Goal: Information Seeking & Learning: Learn about a topic

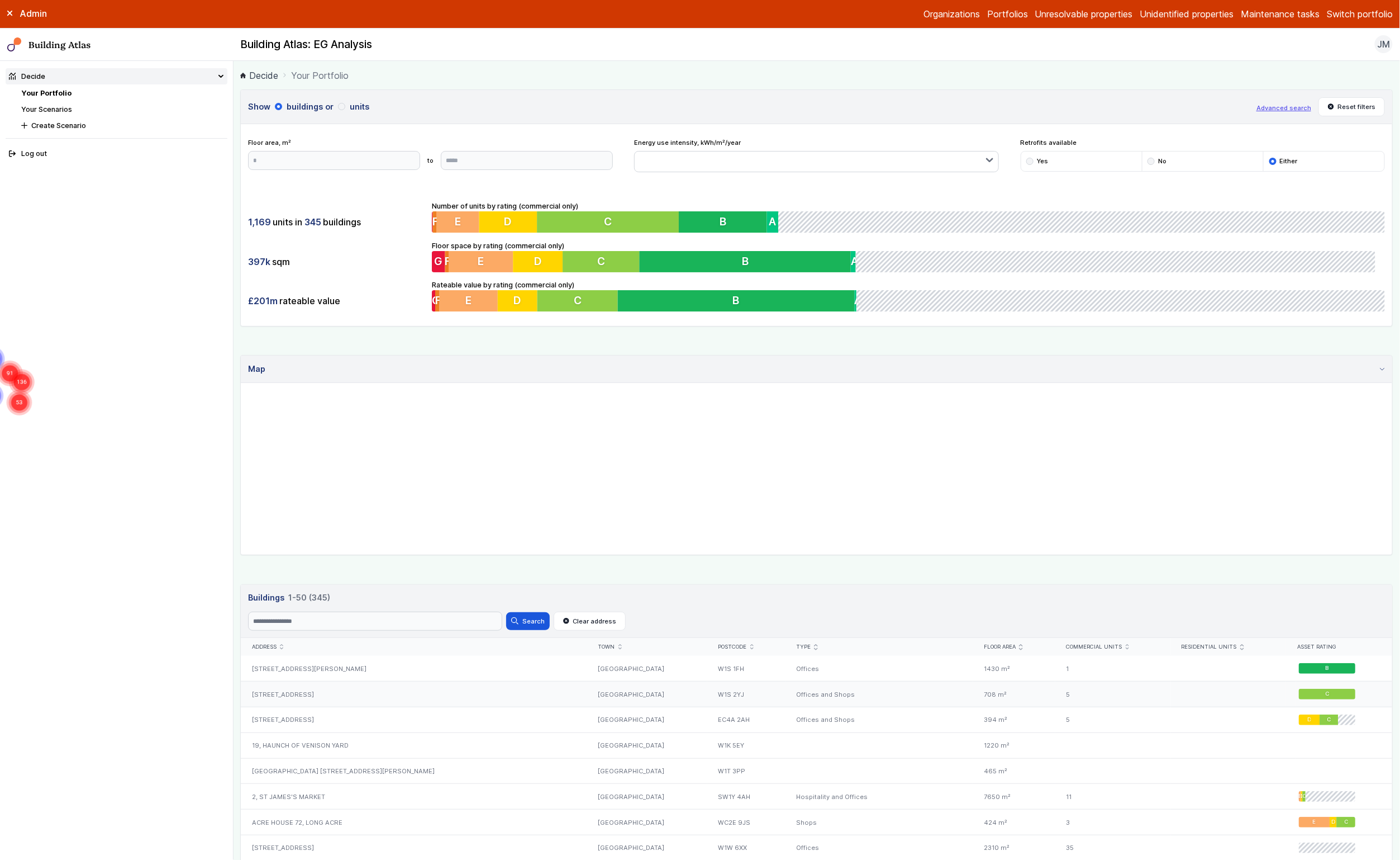
click at [281, 691] on div "[STREET_ADDRESS]" at bounding box center [414, 695] width 347 height 26
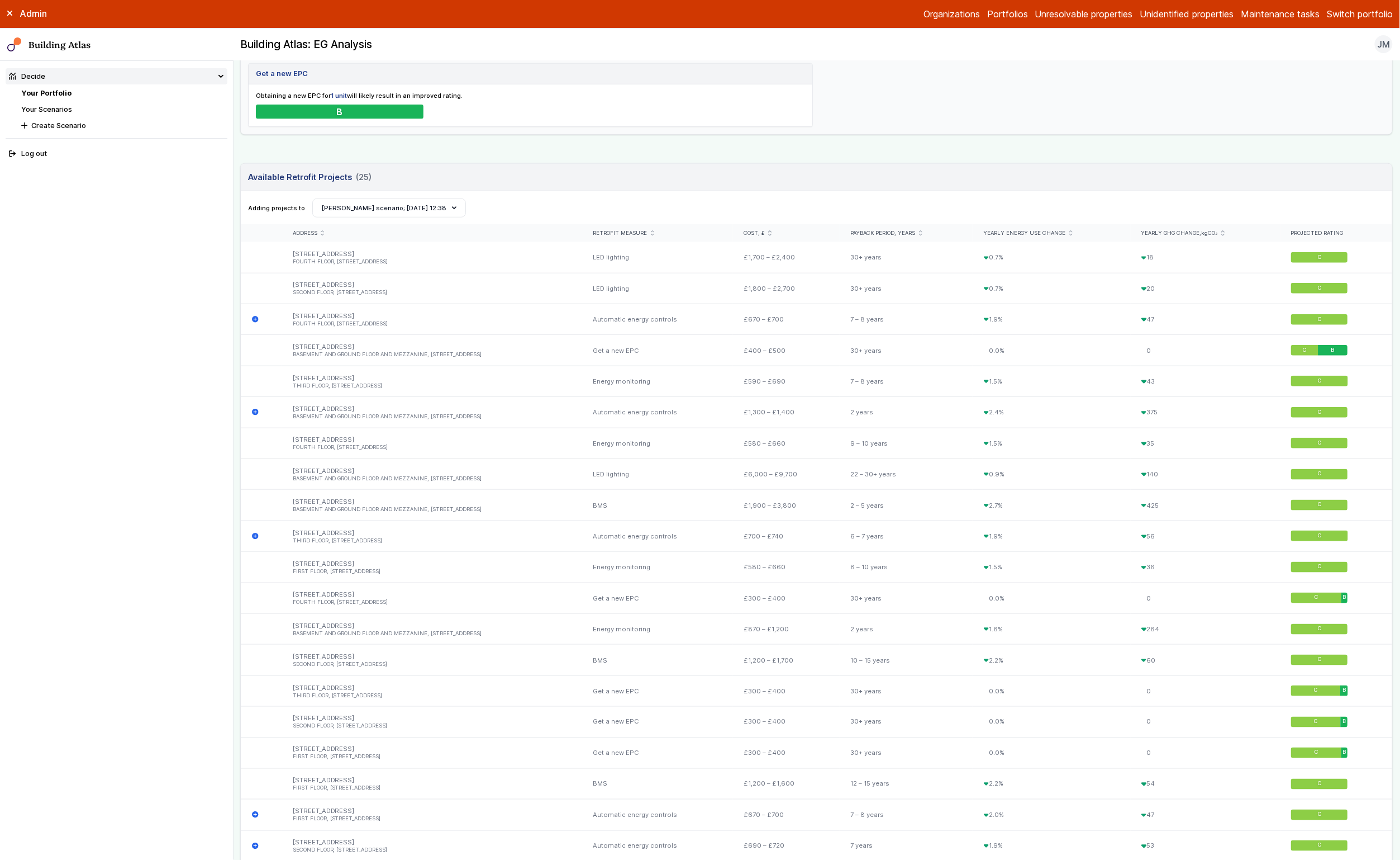
scroll to position [1149, 0]
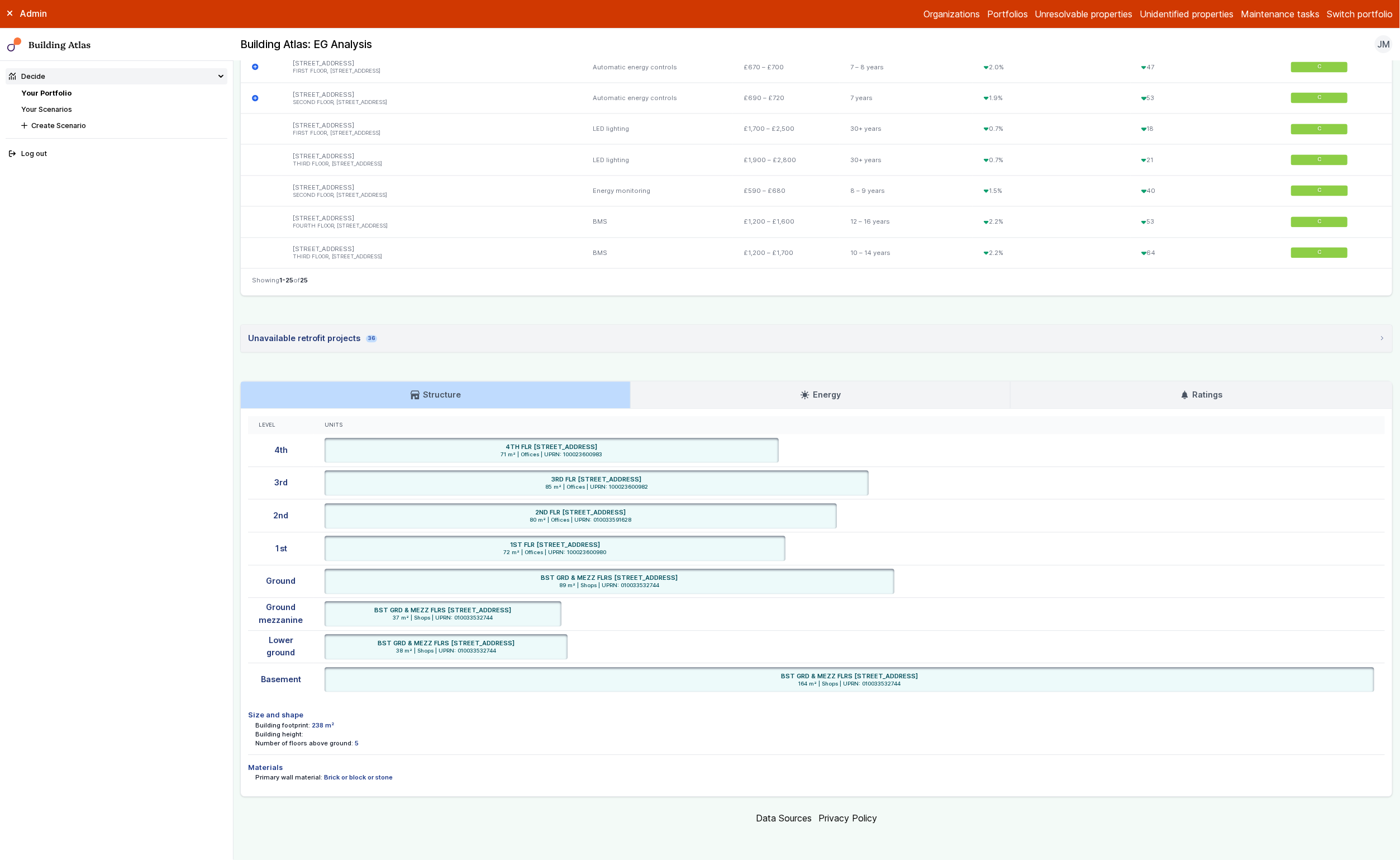
click at [1189, 401] on link "Ratings" at bounding box center [1201, 394] width 382 height 27
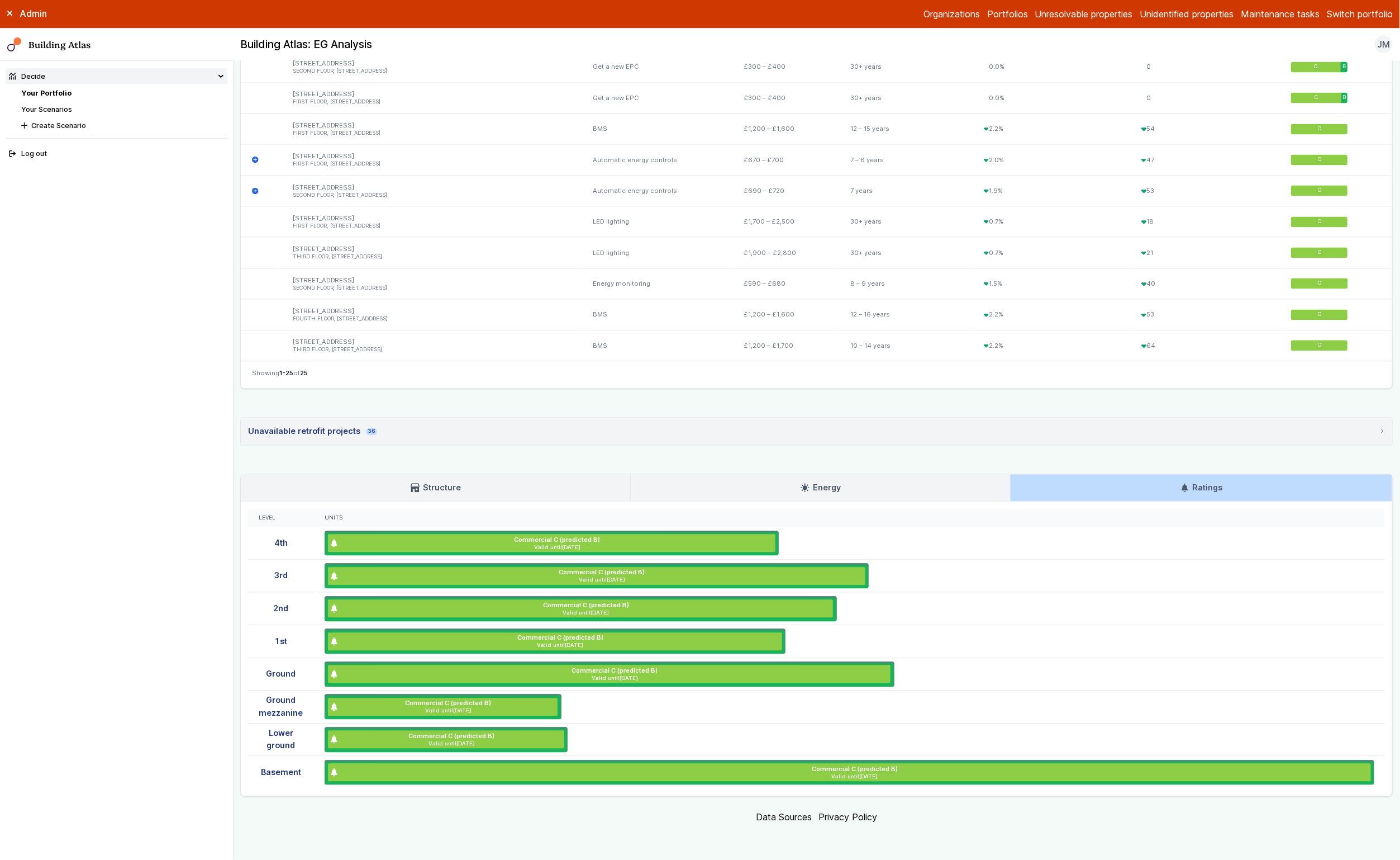
scroll to position [0, 0]
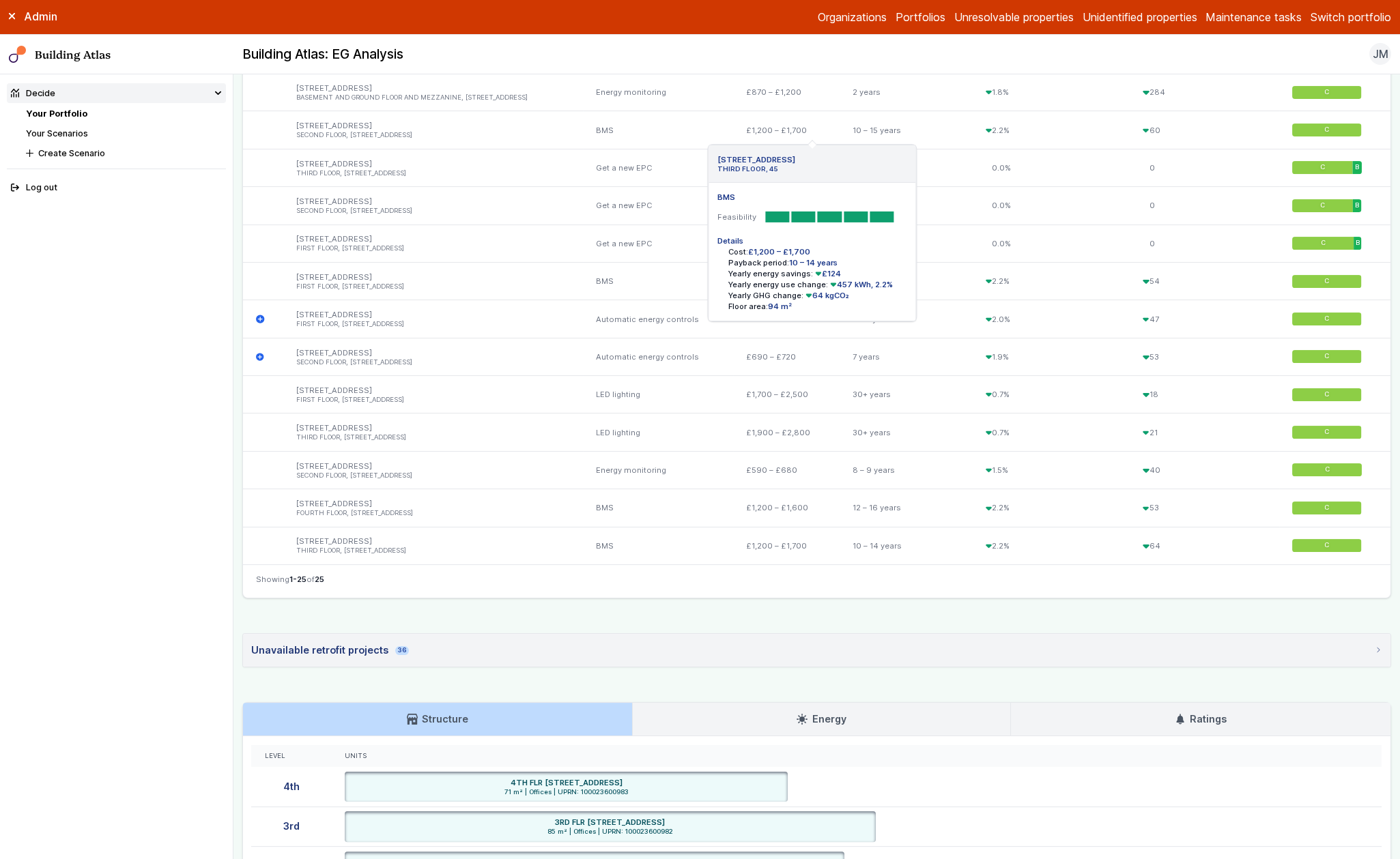
scroll to position [1587, 0]
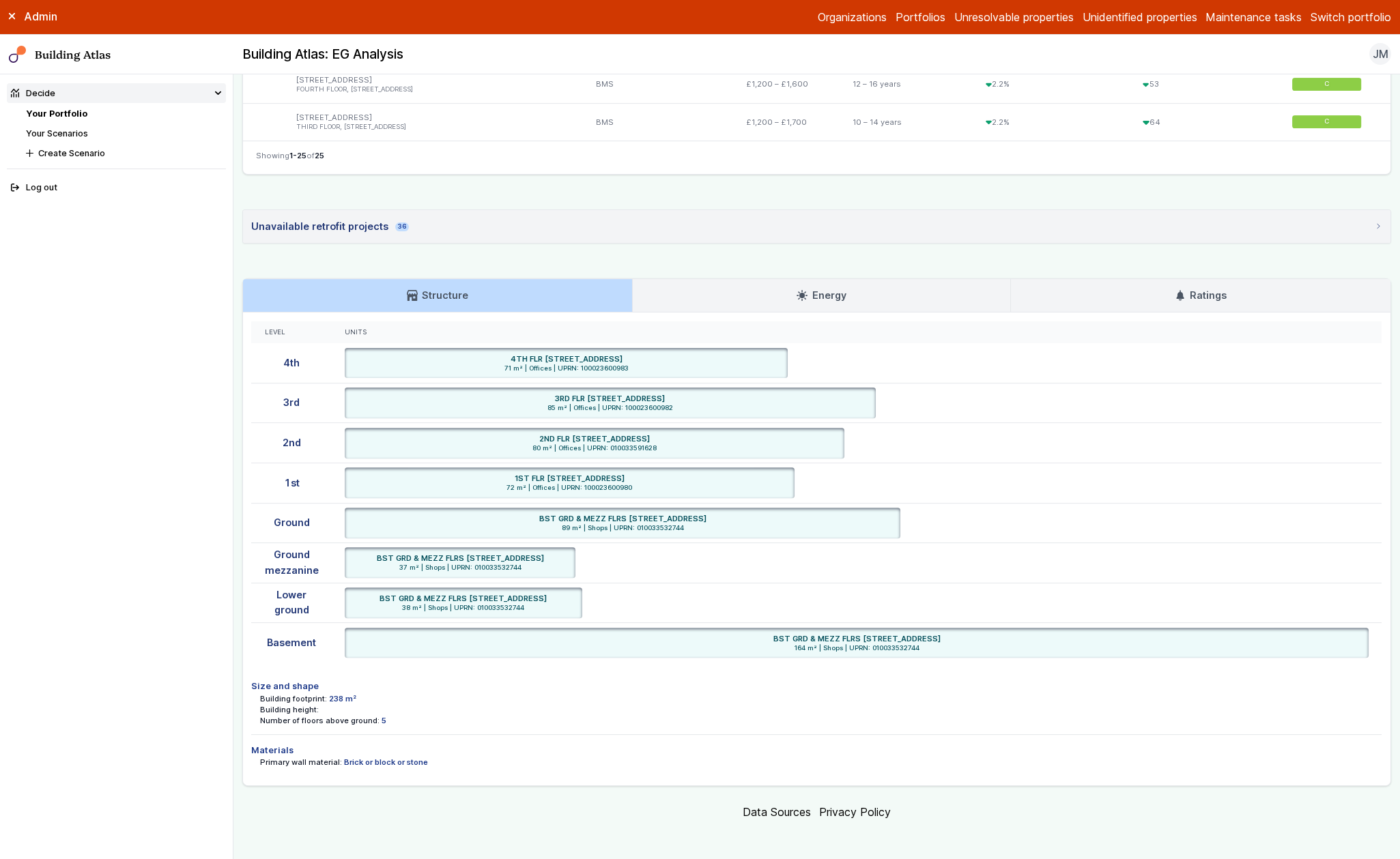
click at [1103, 299] on link "Ratings" at bounding box center [1200, 295] width 380 height 33
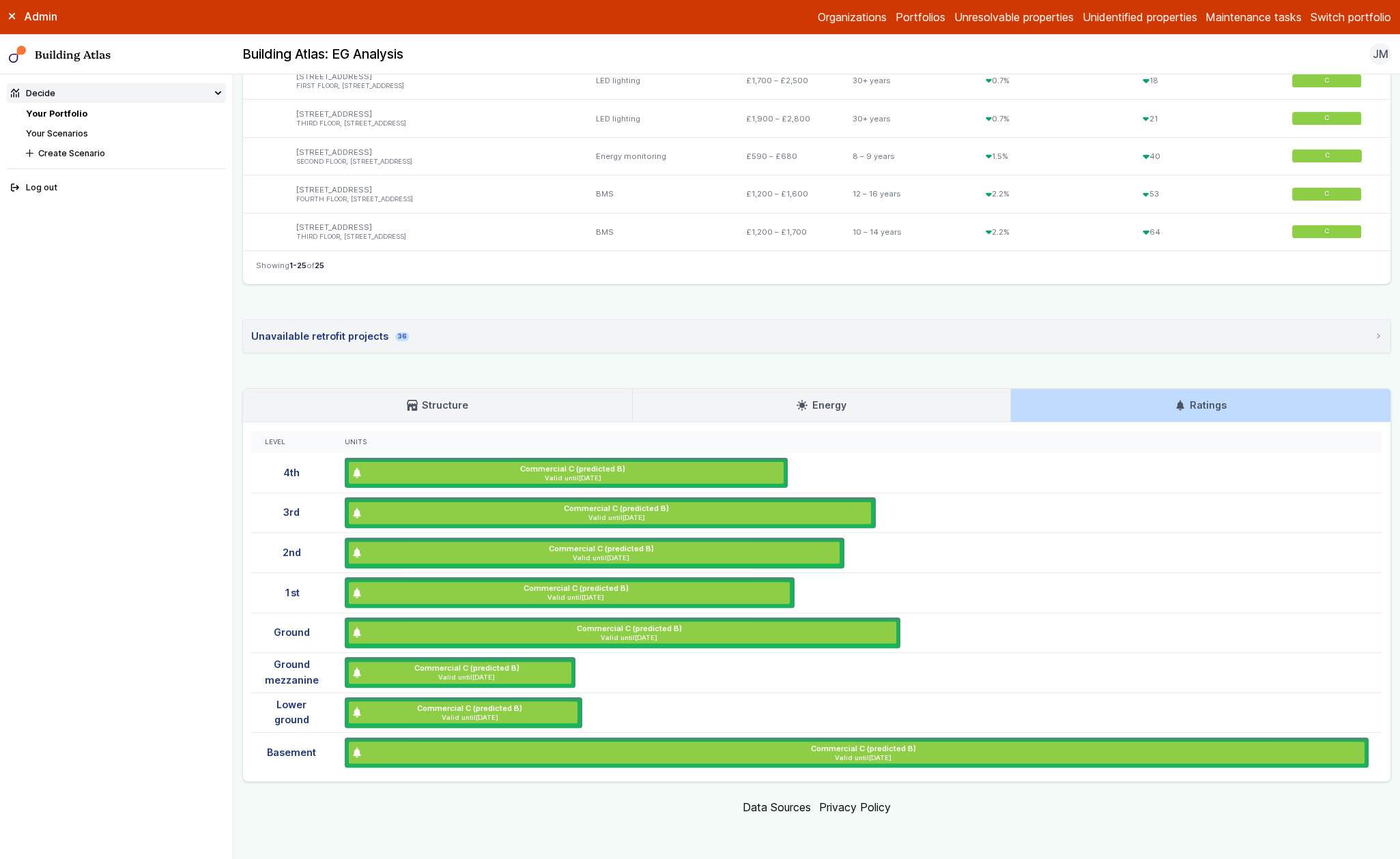
scroll to position [1473, 0]
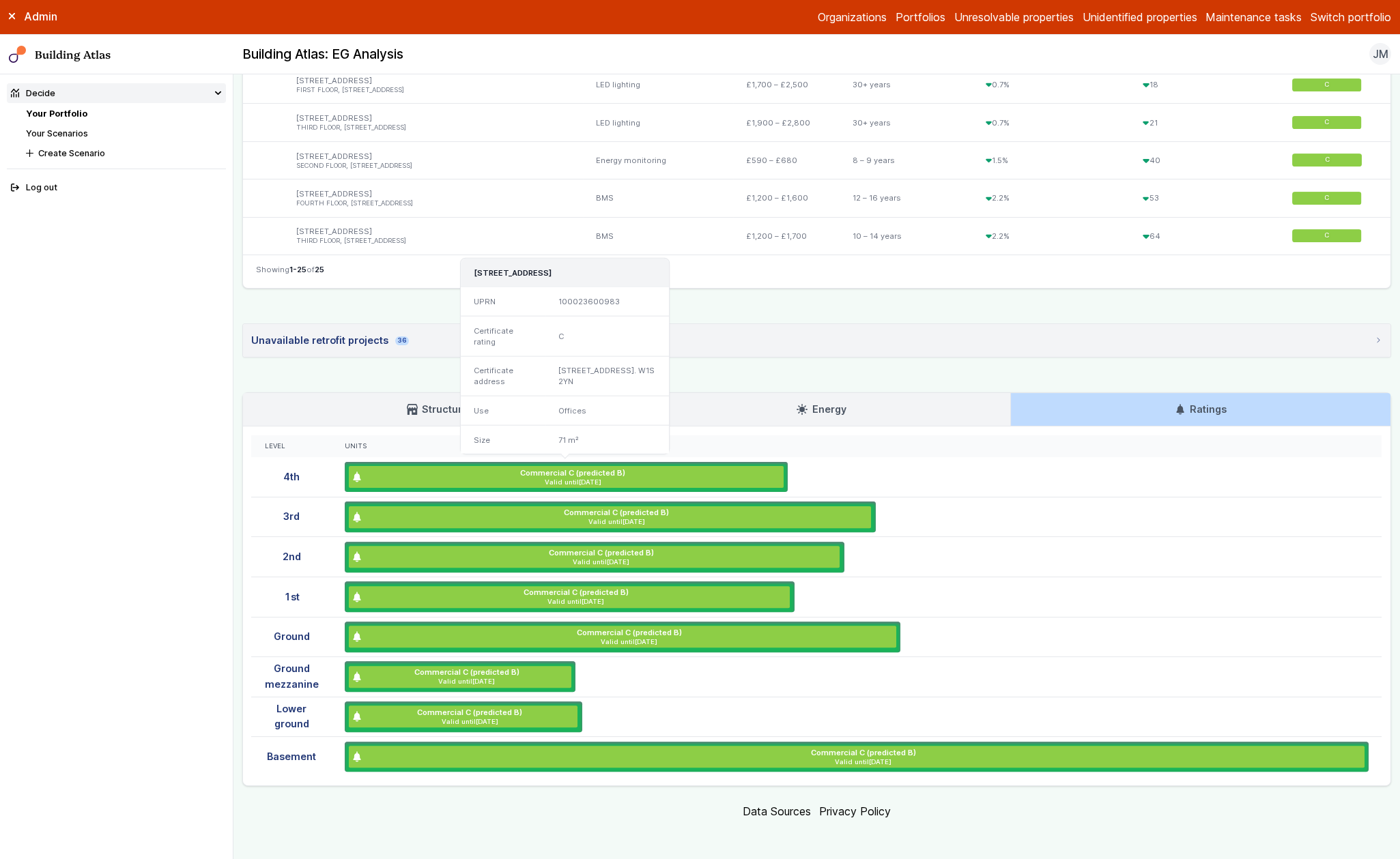
click at [554, 480] on span "Valid until [DATE]" at bounding box center [573, 482] width 422 height 9
click at [554, 480] on span "Valid until 10/06/31" at bounding box center [573, 482] width 422 height 9
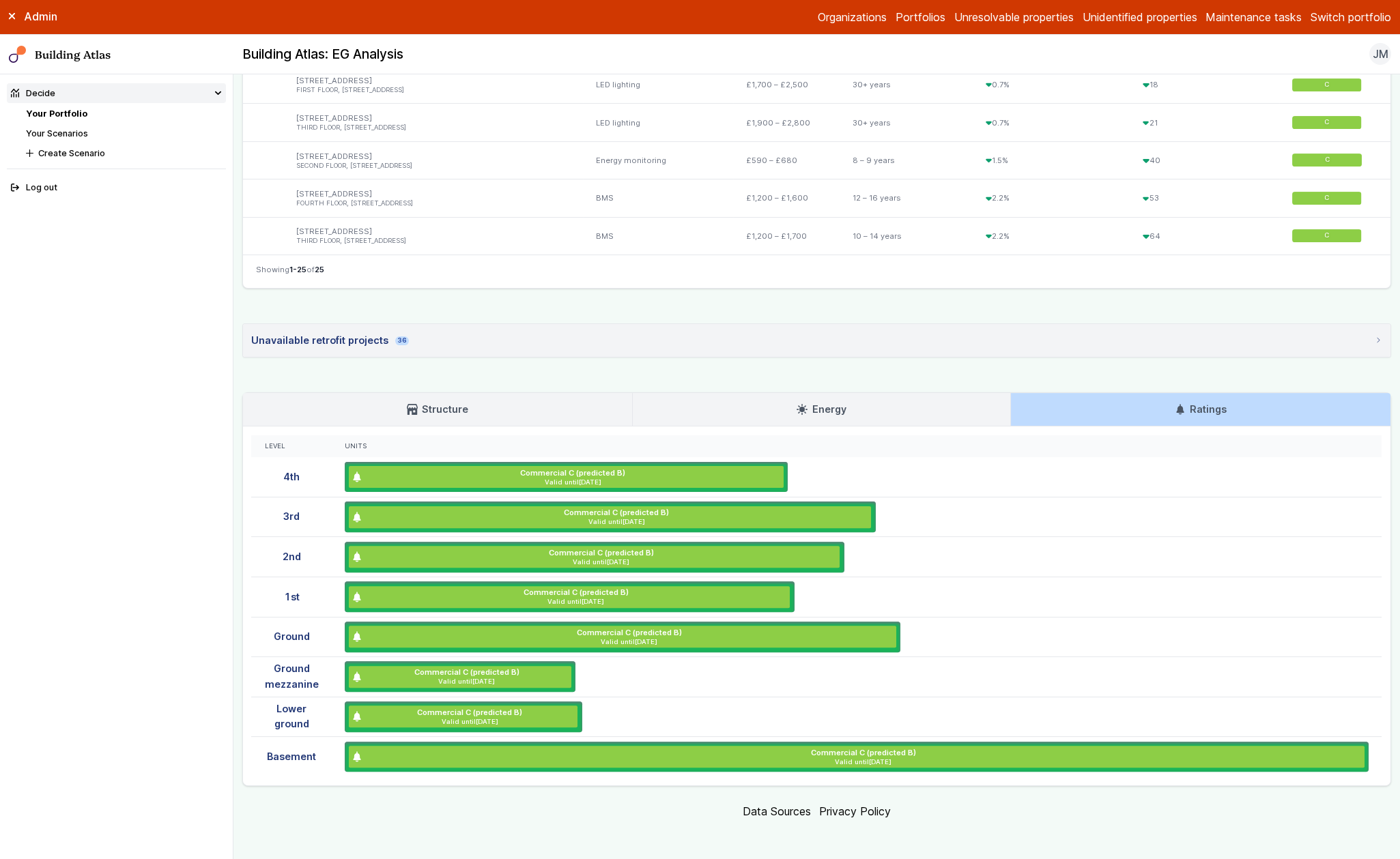
click at [1244, 645] on ul "Commercial C (predicted B) Valid until 10/06/31 BASEMENT AND GROUND FLOOR AND M…" at bounding box center [857, 636] width 1024 height 31
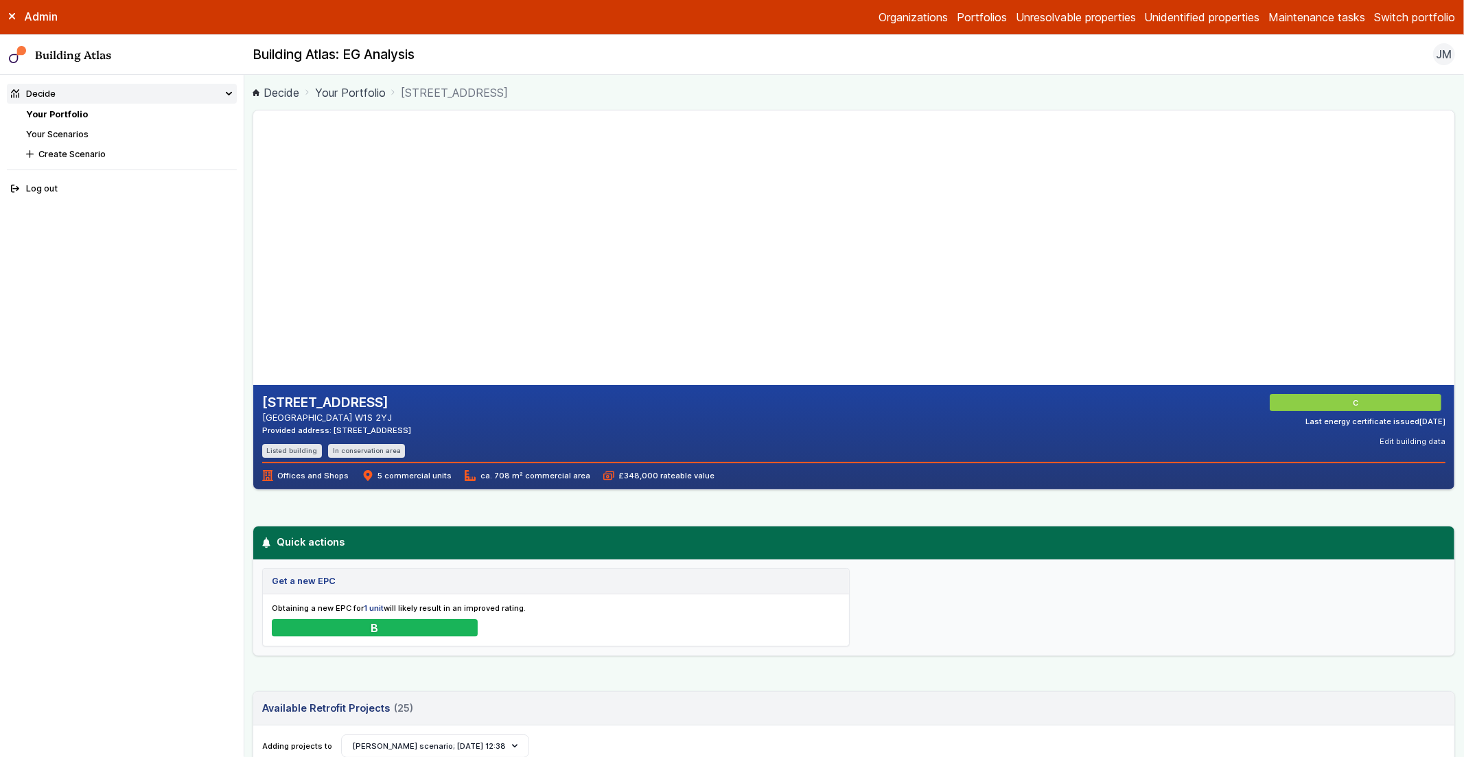
click at [63, 115] on link "Your Portfolio" at bounding box center [57, 114] width 62 height 10
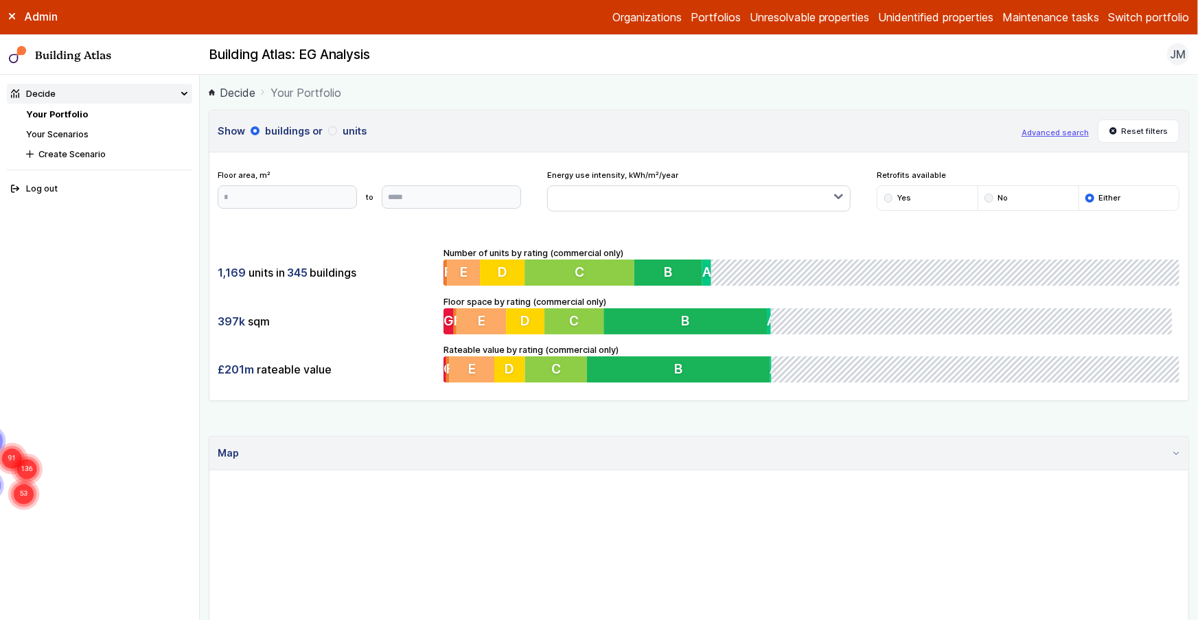
click at [1034, 128] on button "Advanced search" at bounding box center [1054, 132] width 67 height 11
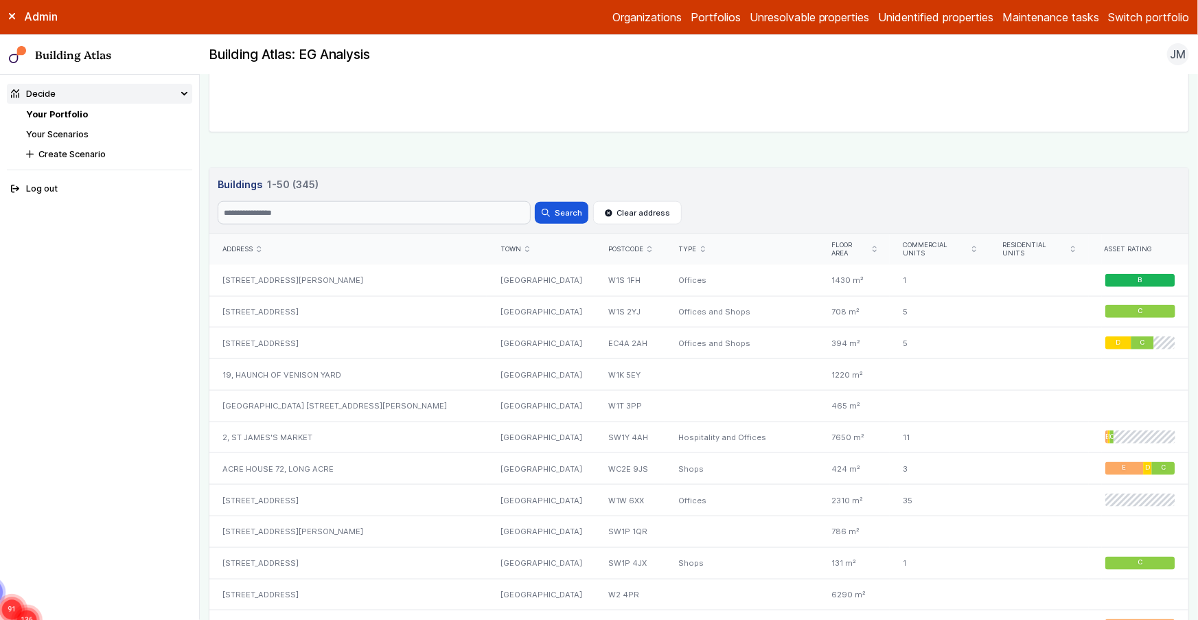
scroll to position [697, 0]
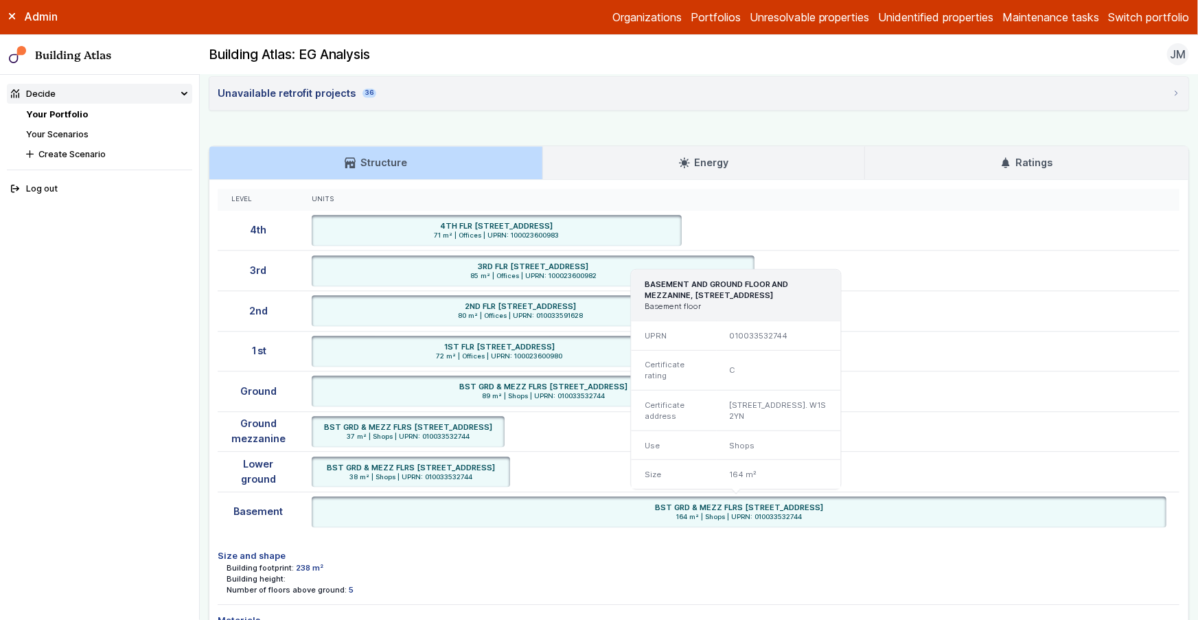
scroll to position [1784, 0]
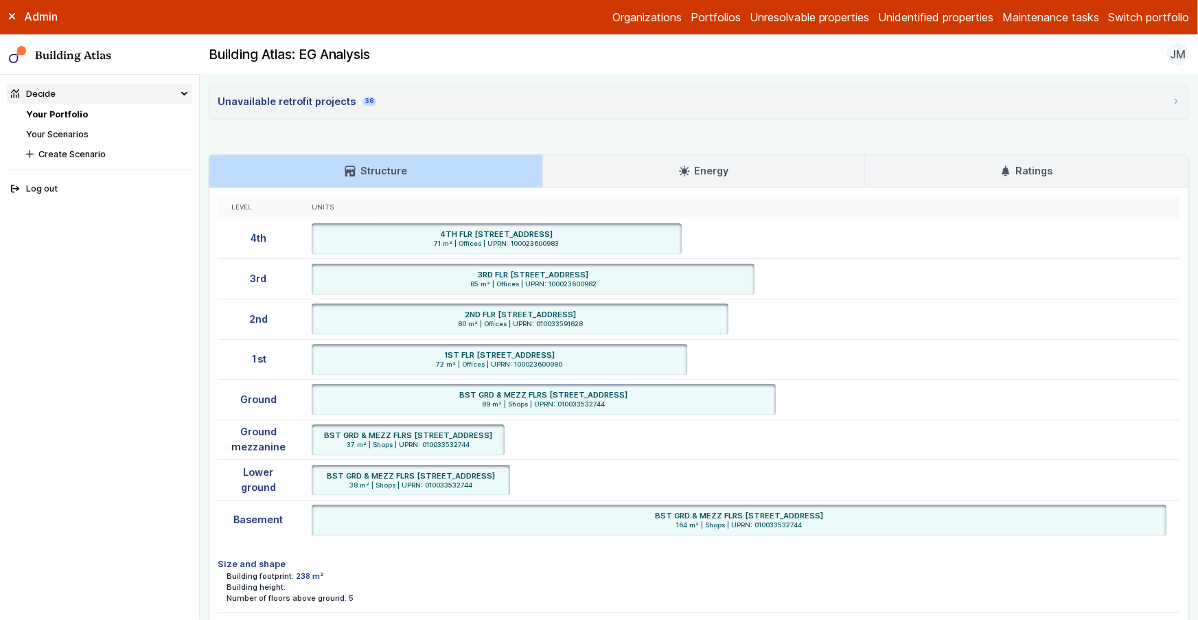
click at [703, 167] on h3 "Energy" at bounding box center [703, 170] width 49 height 15
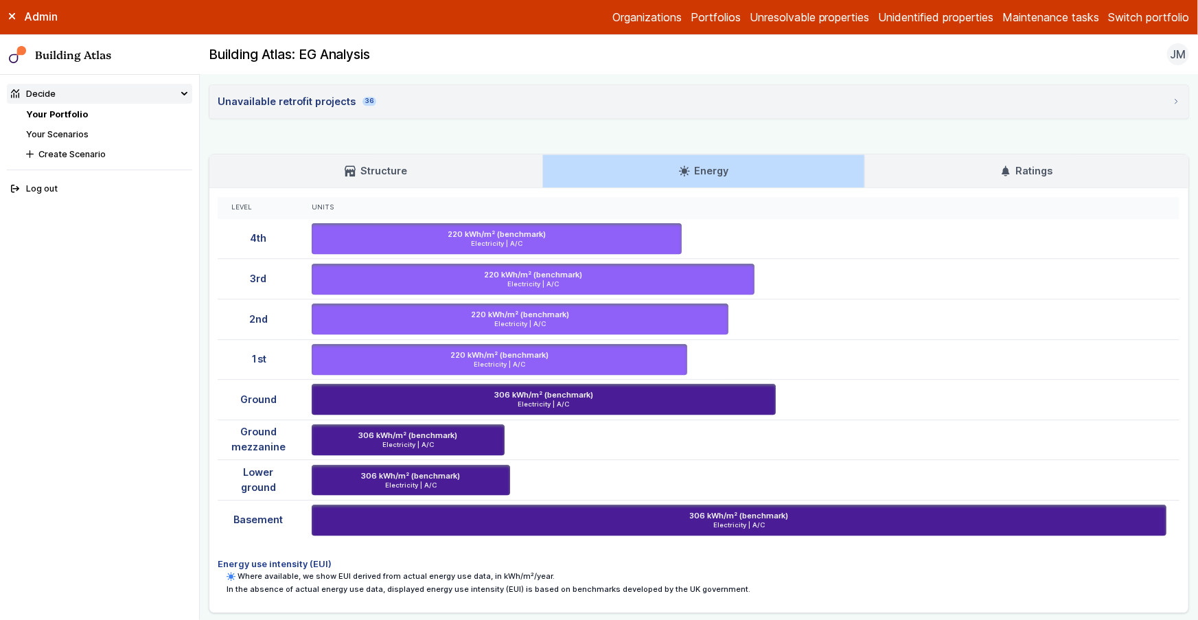
click at [900, 162] on link "Ratings" at bounding box center [1027, 170] width 324 height 33
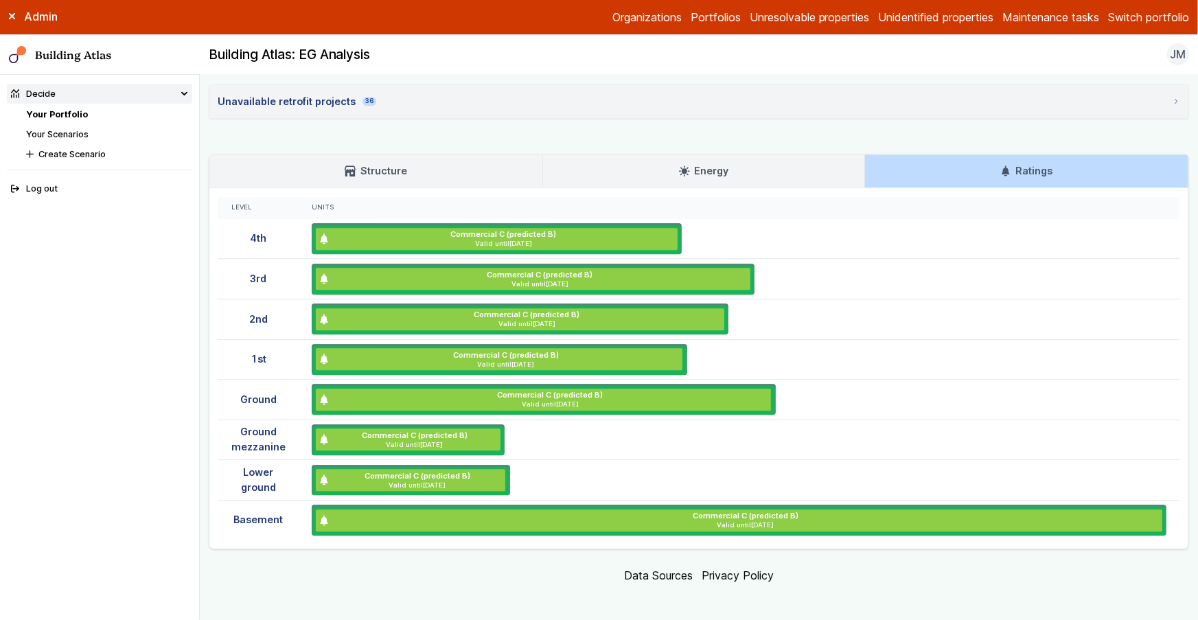
click at [558, 470] on ul "Commercial C (predicted B) Valid until 10/06/31 BASEMENT AND GROUND FLOOR AND M…" at bounding box center [739, 480] width 854 height 31
click at [641, 469] on ul "Commercial C (predicted B) Valid until 10/06/31 BASEMENT AND GROUND FLOOR AND M…" at bounding box center [739, 480] width 854 height 31
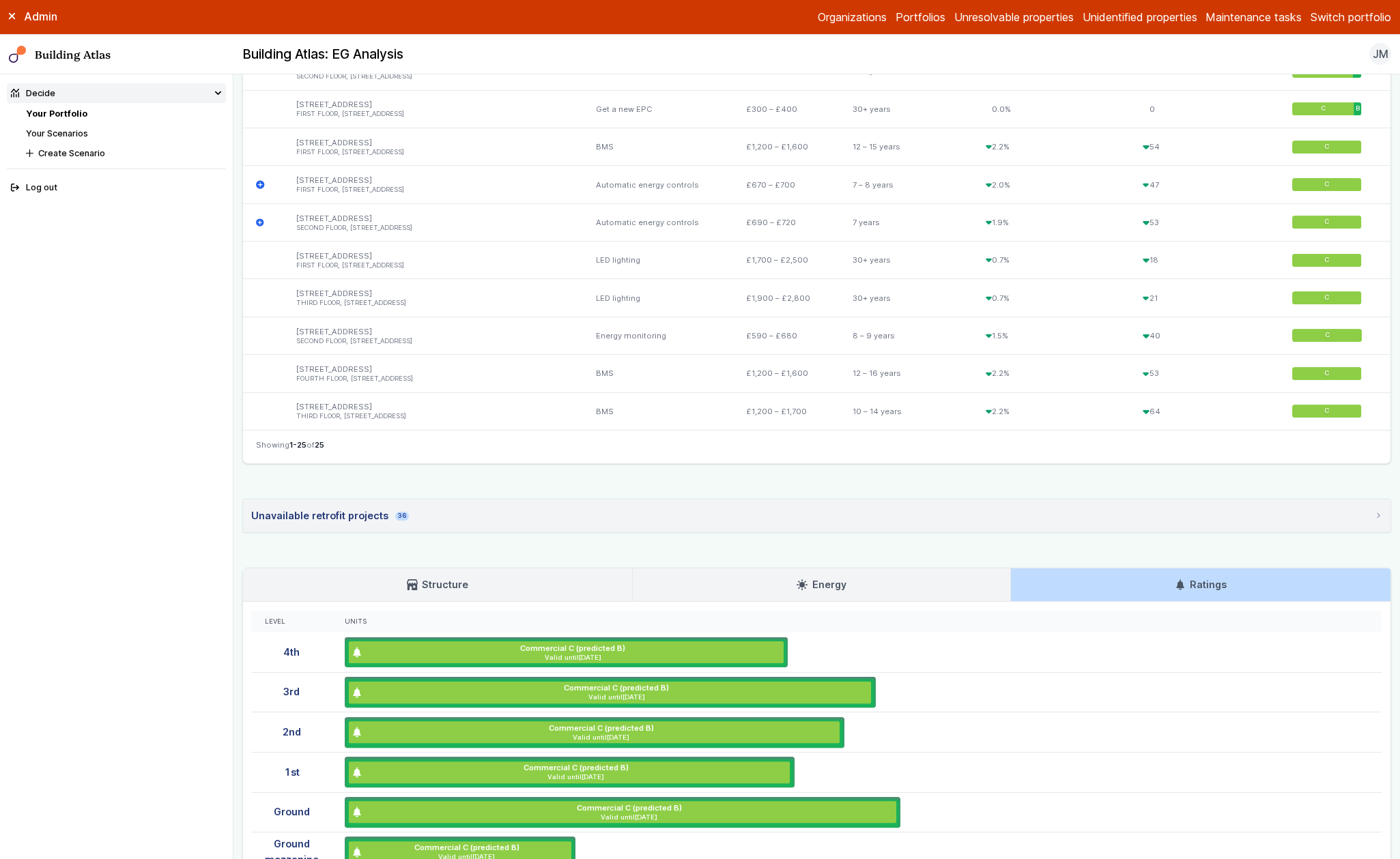
scroll to position [1468, 0]
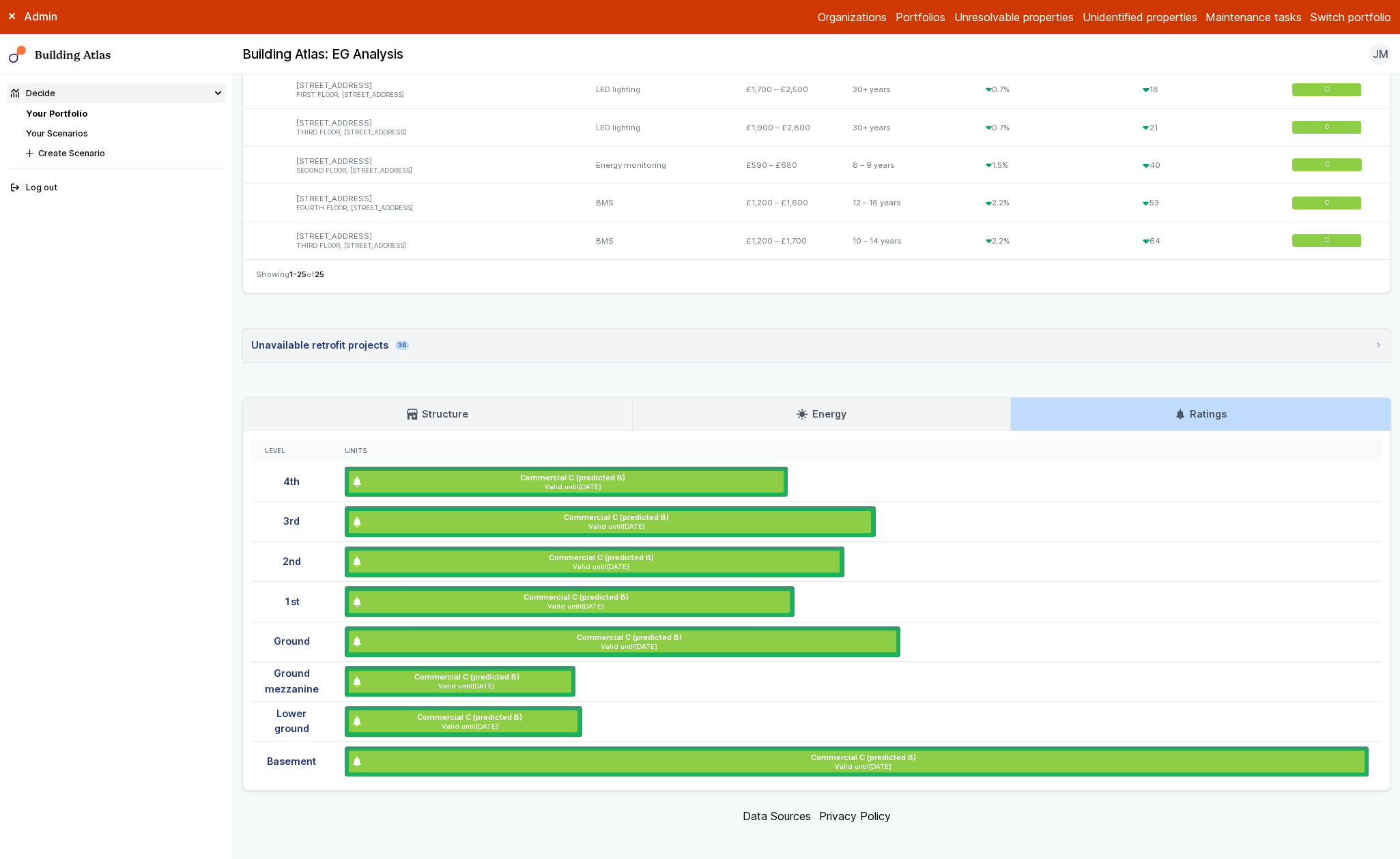
click at [58, 114] on link "Your Portfolio" at bounding box center [57, 113] width 62 height 10
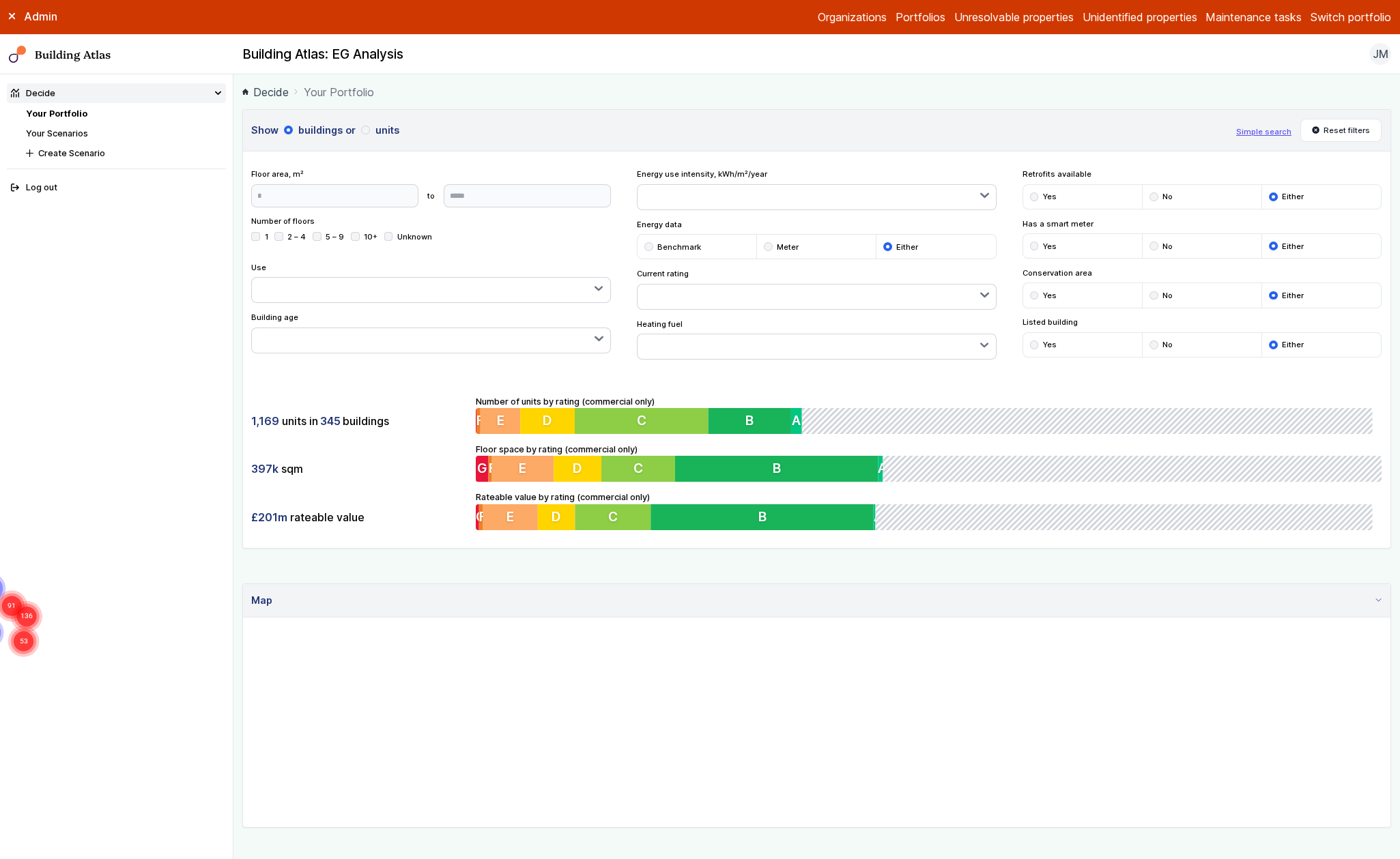
click at [204, 302] on nav "Decide Your Portfolio Your Scenarios Create Scenario Log out" at bounding box center [116, 466] width 234 height 784
drag, startPoint x: 254, startPoint y: 378, endPoint x: 205, endPoint y: 288, distance: 102.5
click at [205, 288] on body "Admin Organizations Portfolios Unresolvable properties Unidentified properties …" at bounding box center [700, 430] width 1400 height 859
click at [205, 288] on nav "Decide Your Portfolio Your Scenarios Create Scenario Log out" at bounding box center [116, 466] width 234 height 784
